Goal: Check status

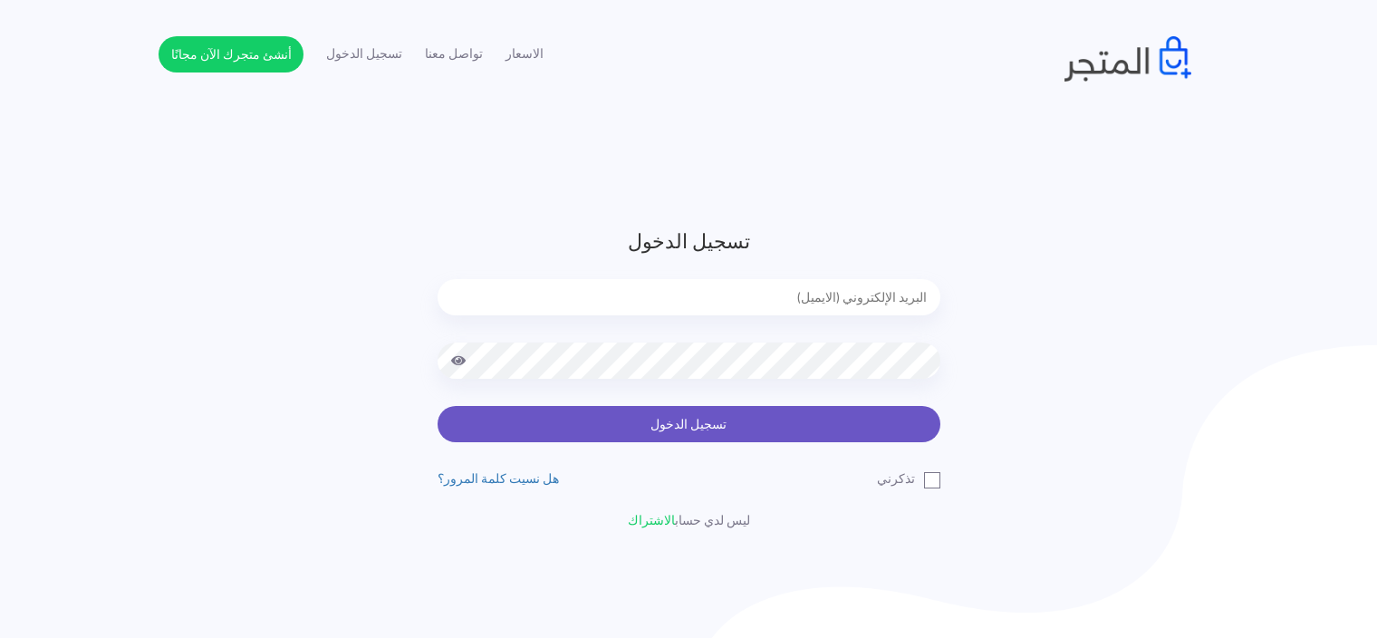
type input "sefsafapr@gmail.com"
click at [682, 428] on button "تسجيل الدخول" at bounding box center [688, 424] width 503 height 36
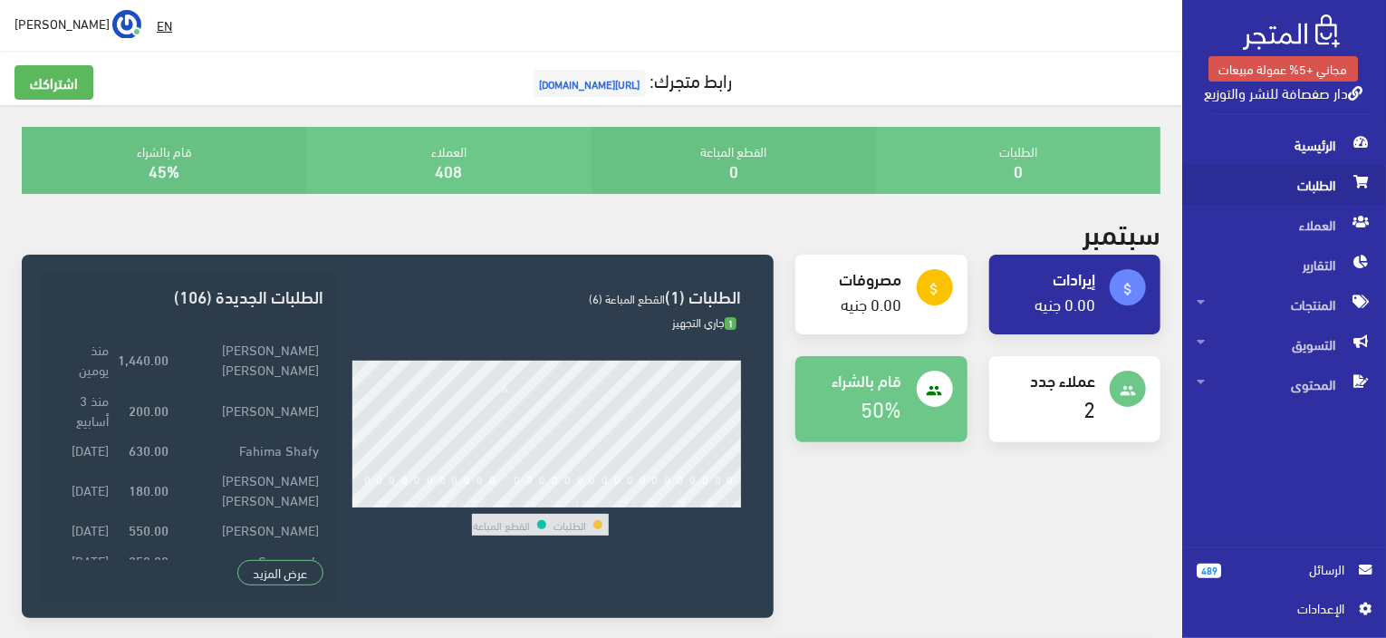
click at [1291, 189] on span "الطلبات" at bounding box center [1283, 185] width 175 height 40
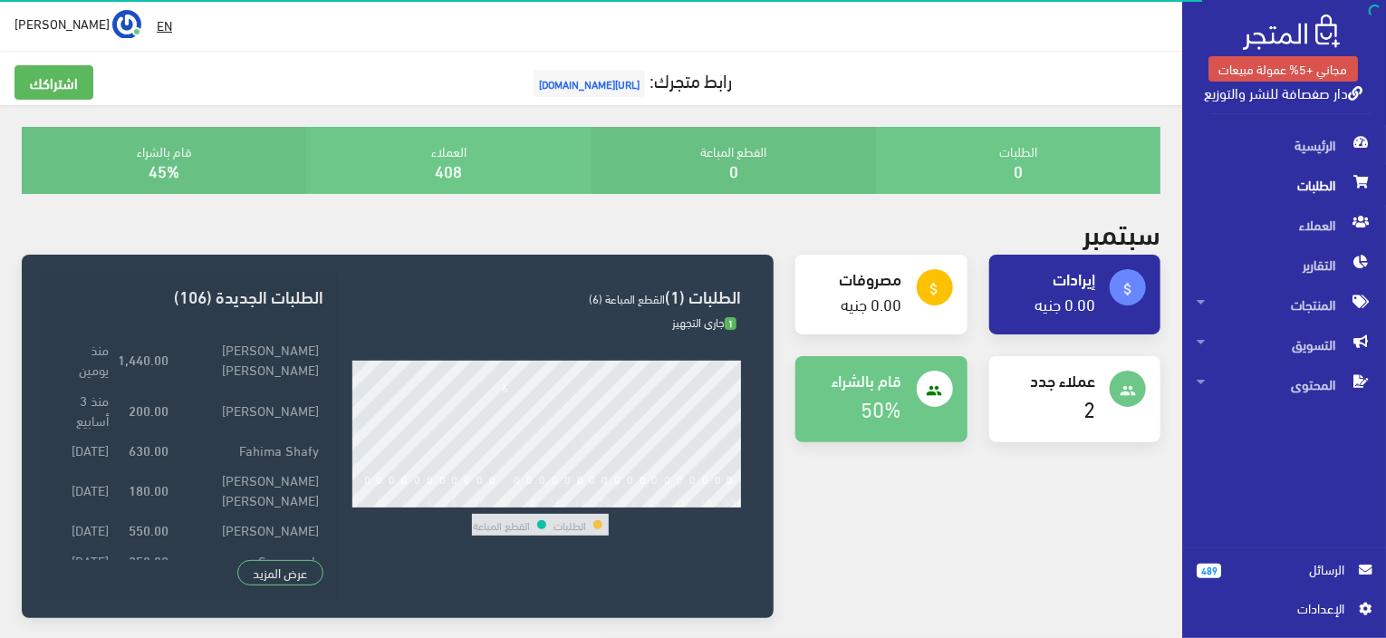
click at [1271, 180] on span "الطلبات" at bounding box center [1283, 185] width 175 height 40
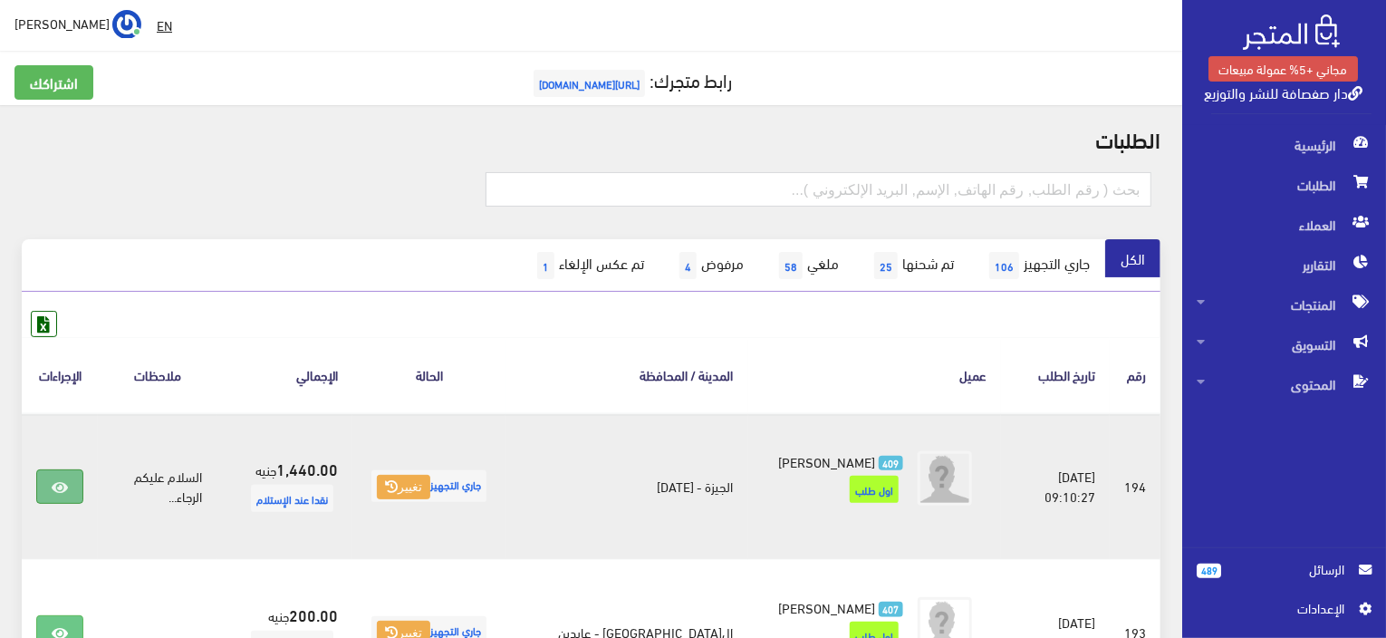
click at [61, 480] on icon at bounding box center [60, 487] width 16 height 14
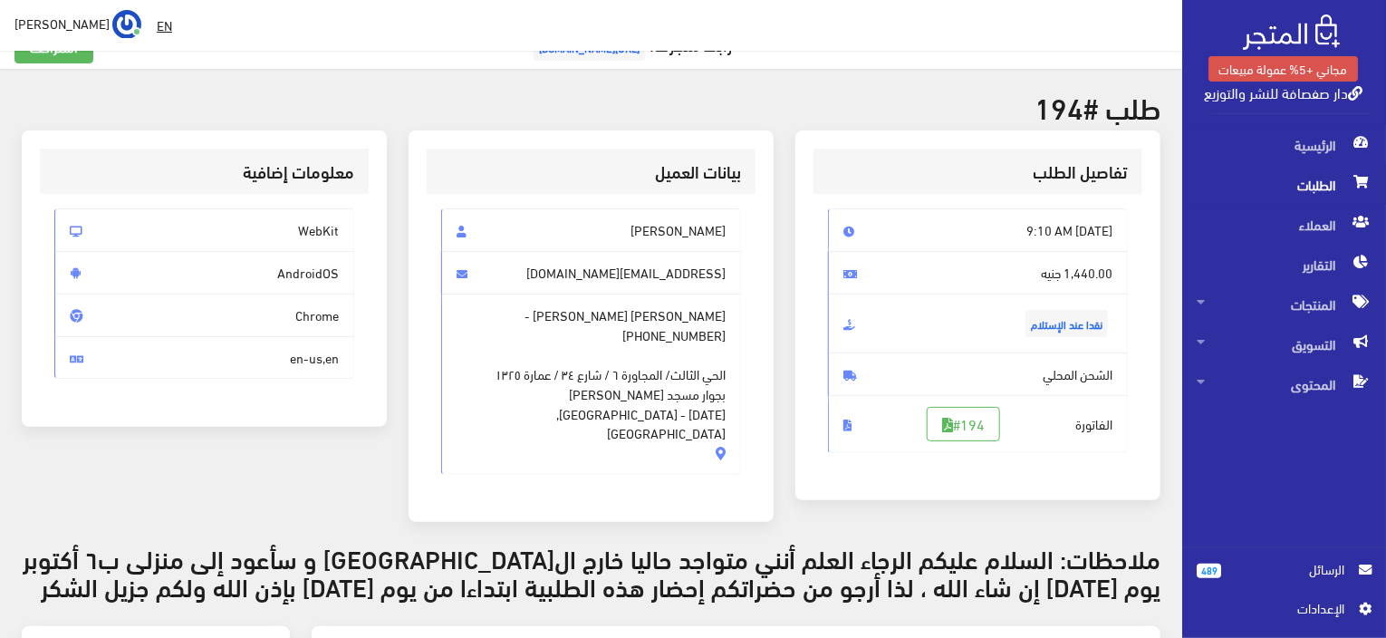
scroll to position [72, 0]
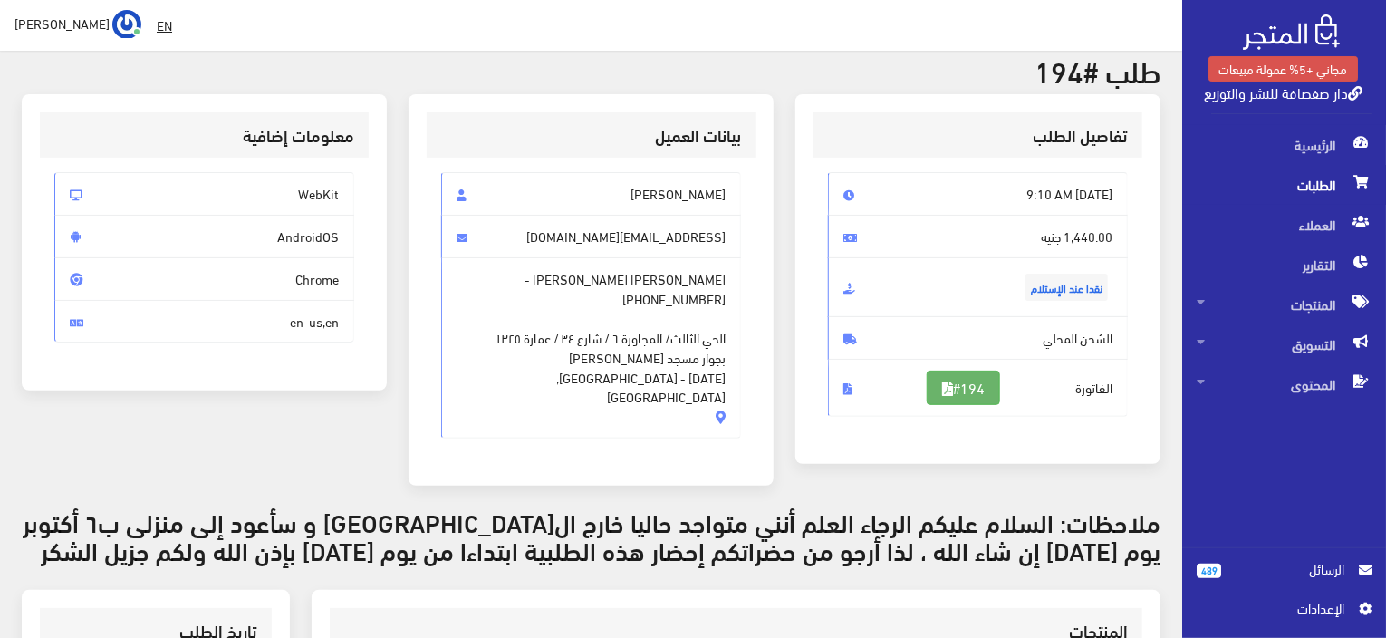
click at [967, 383] on link "#194" at bounding box center [962, 387] width 73 height 34
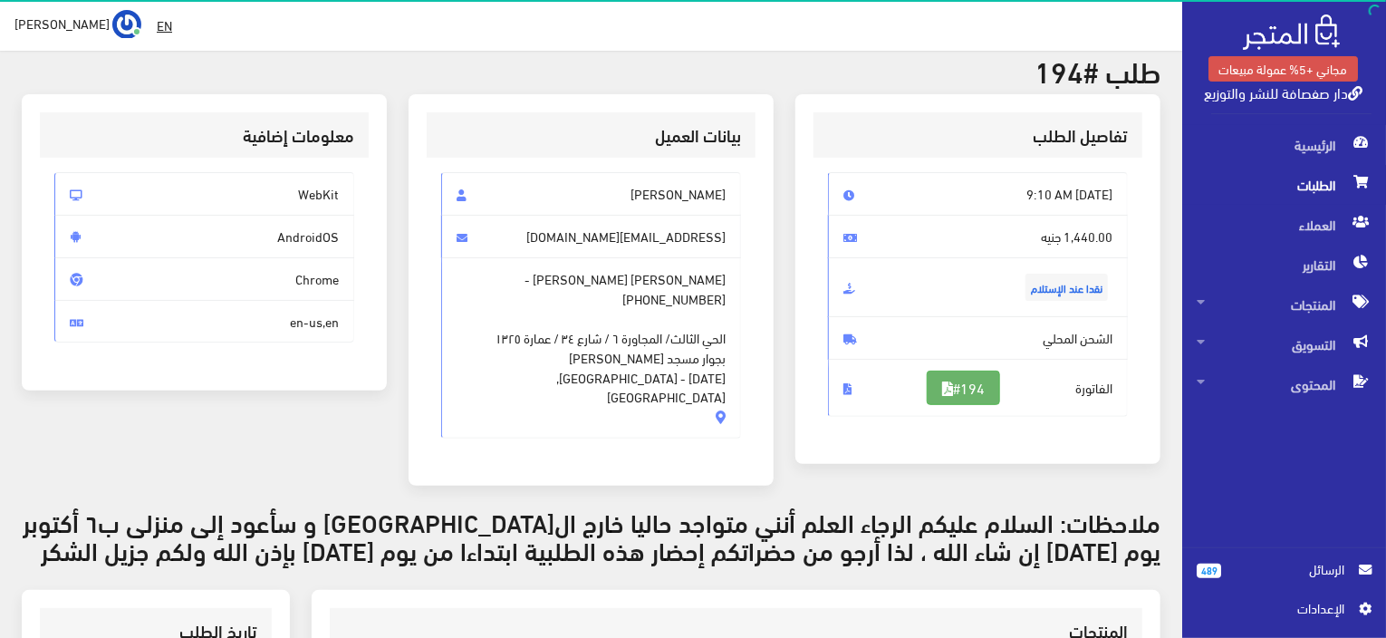
click at [1000, 375] on link "#194" at bounding box center [962, 387] width 73 height 34
